Goal: Task Accomplishment & Management: Manage account settings

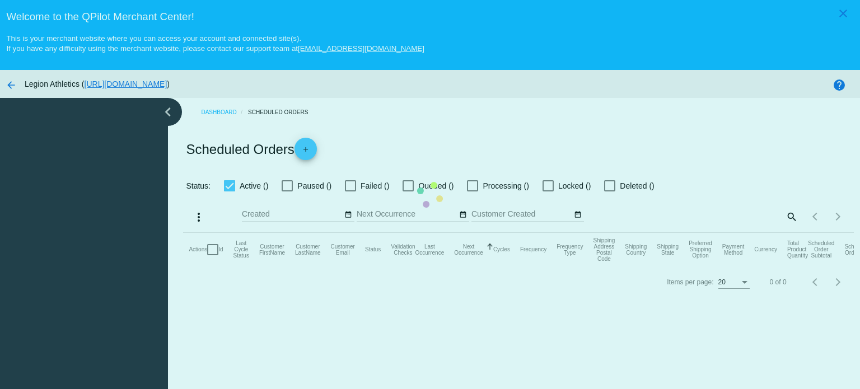
checkbox input "true"
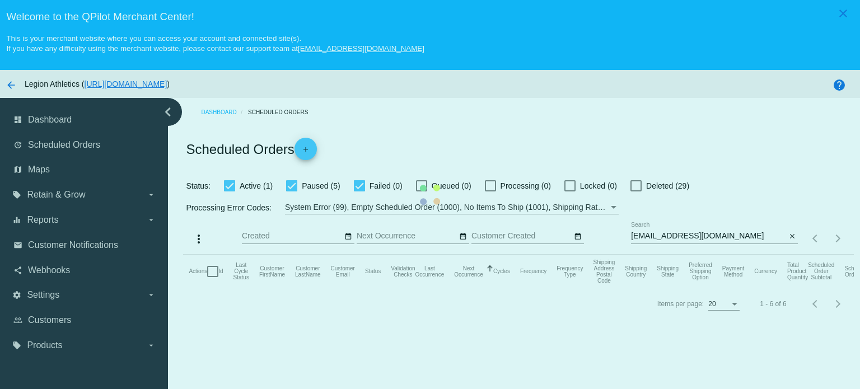
click at [660, 255] on mat-table "Actions Id Last Cycle Status Customer FirstName Customer LastName Customer Emai…" at bounding box center [518, 272] width 670 height 34
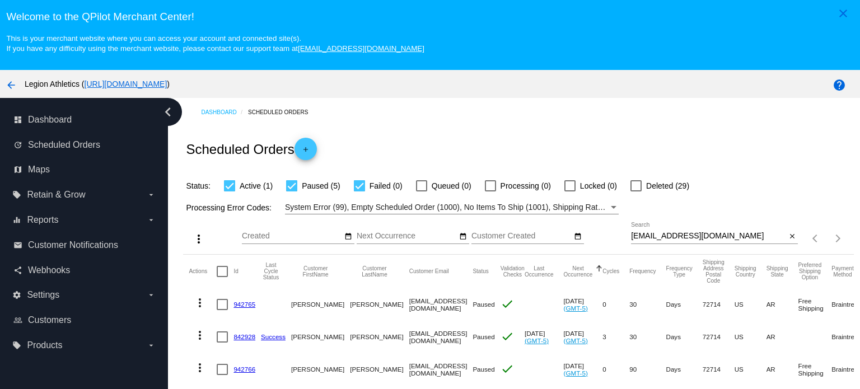
click at [660, 236] on input "[EMAIL_ADDRESS][DOMAIN_NAME]" at bounding box center [708, 236] width 155 height 9
paste input "[EMAIL_ADDRESS]"
type input "[EMAIL_ADDRESS][DOMAIN_NAME]"
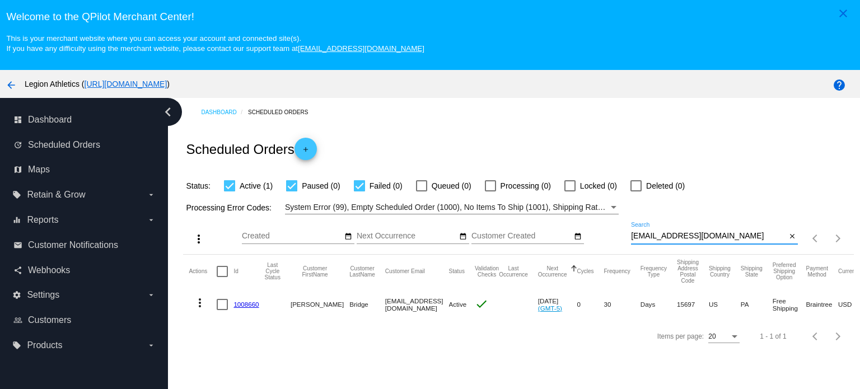
click at [243, 303] on link "1008660" at bounding box center [245, 304] width 25 height 7
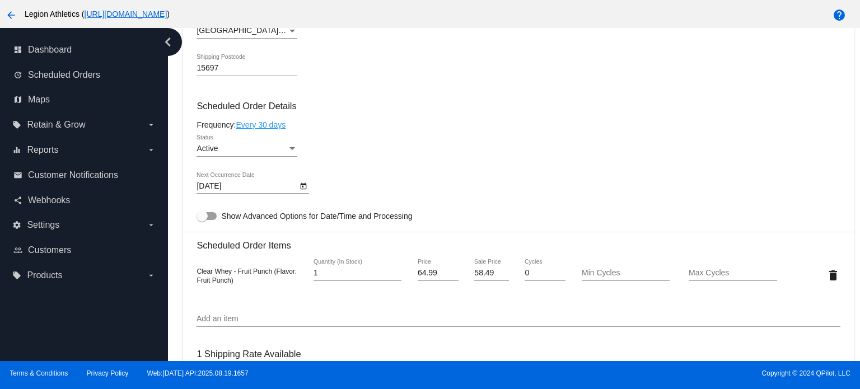
scroll to position [392, 0]
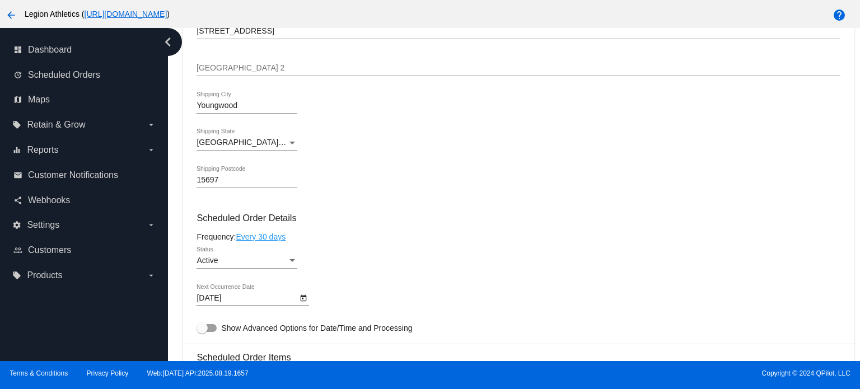
click at [235, 264] on div "Active" at bounding box center [241, 260] width 91 height 9
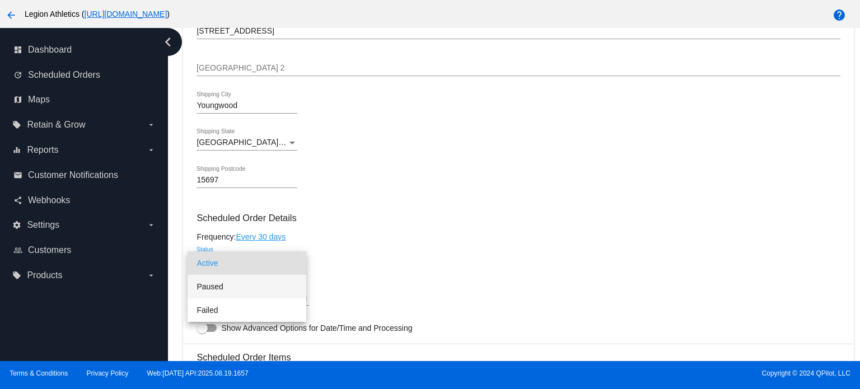
click at [231, 285] on span "Paused" at bounding box center [246, 287] width 101 height 24
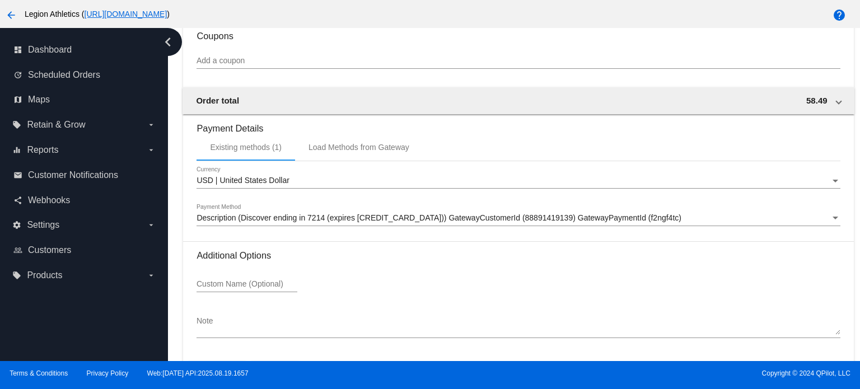
scroll to position [954, 0]
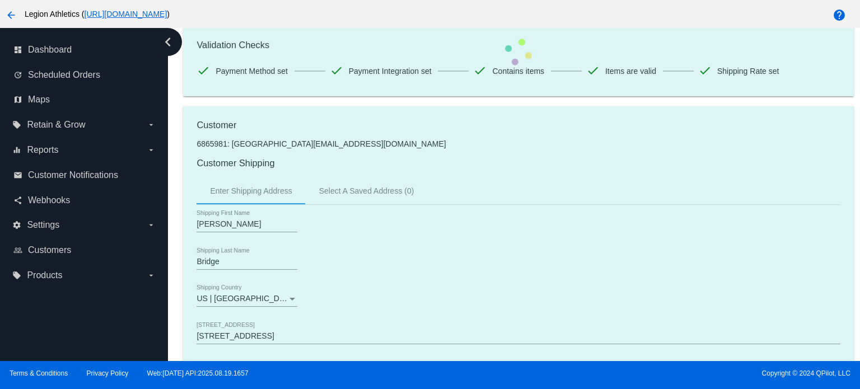
scroll to position [0, 0]
